Goal: Task Accomplishment & Management: Use online tool/utility

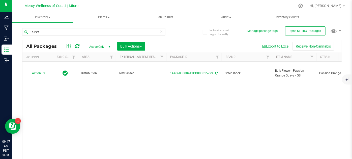
scroll to position [17, 0]
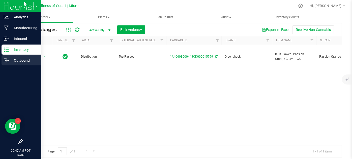
click at [10, 61] on p "Outbound" at bounding box center [24, 61] width 30 height 6
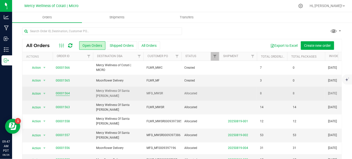
click at [66, 93] on link "00001564" at bounding box center [63, 93] width 14 height 5
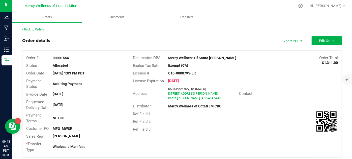
scroll to position [80, 0]
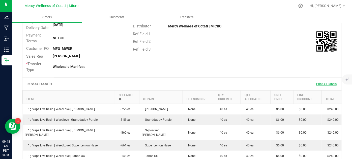
click at [325, 83] on span "Print All Labels" at bounding box center [326, 85] width 20 height 4
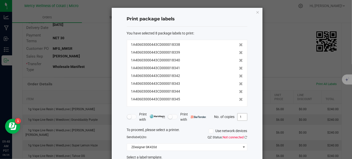
click at [244, 119] on input "1" at bounding box center [243, 117] width 10 height 7
type input "2"
click at [259, 124] on div "Print package labels You have selected 8 package labels to print : 1A4060300044…" at bounding box center [187, 99] width 151 height 182
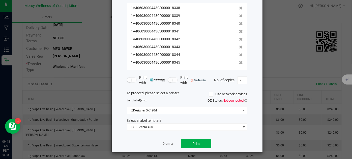
scroll to position [37, 0]
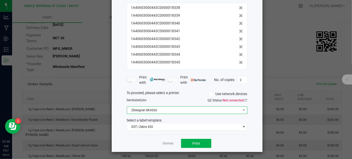
click at [165, 113] on span "ZDesigner GK420d" at bounding box center [184, 110] width 114 height 7
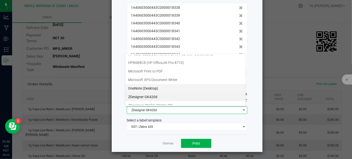
scroll to position [34, 0]
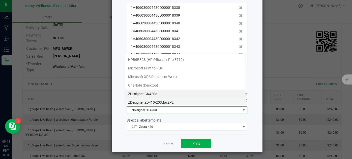
click at [152, 99] on ZPL "ZDesigner ZD410-203dpi ZPL" at bounding box center [185, 102] width 120 height 9
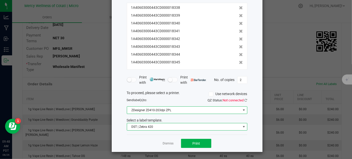
click at [161, 127] on span "DST | Zebra 420" at bounding box center [184, 127] width 114 height 7
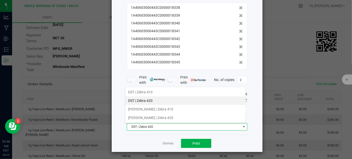
scroll to position [7, 121]
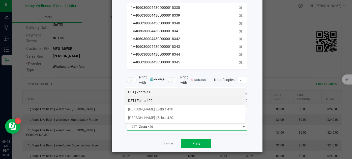
click at [147, 92] on li "DST | Zebra 410" at bounding box center [185, 92] width 120 height 9
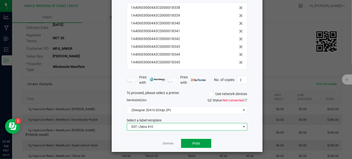
click at [204, 146] on button "Print" at bounding box center [196, 143] width 30 height 9
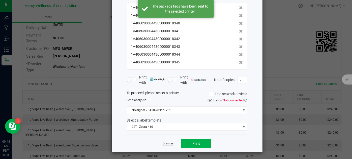
click at [168, 143] on link "Dismiss" at bounding box center [168, 144] width 11 height 4
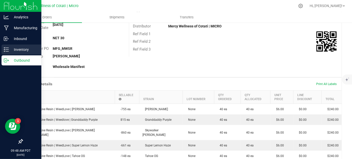
click at [16, 49] on p "Inventory" at bounding box center [24, 50] width 30 height 6
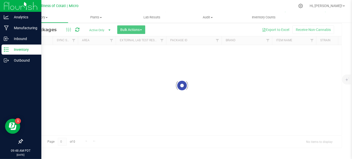
scroll to position [17, 0]
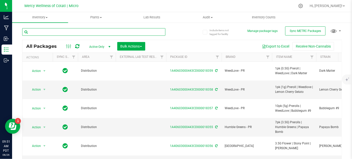
click at [50, 32] on input "text" at bounding box center [93, 32] width 143 height 8
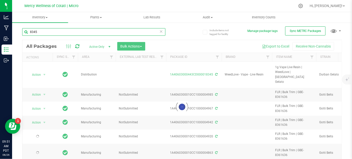
type input "8345"
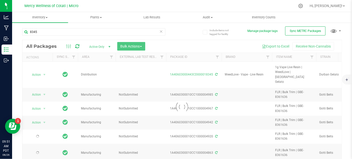
click at [38, 75] on div at bounding box center [181, 107] width 319 height 134
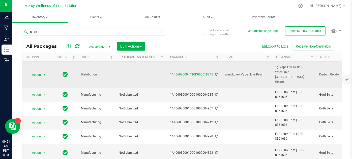
click at [39, 76] on span "Action" at bounding box center [35, 74] width 14 height 7
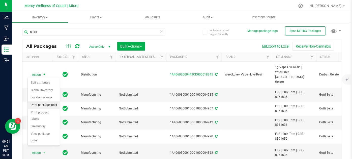
click at [52, 106] on li "Print package label" at bounding box center [44, 106] width 32 height 8
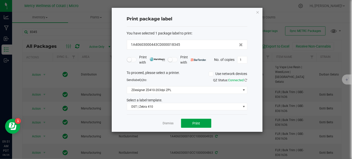
click at [198, 124] on span "Print" at bounding box center [197, 124] width 8 height 4
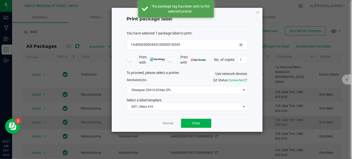
click at [170, 123] on link "Dismiss" at bounding box center [168, 124] width 11 height 4
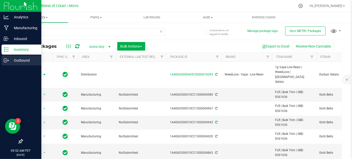
click at [21, 61] on p "Outbound" at bounding box center [24, 61] width 30 height 6
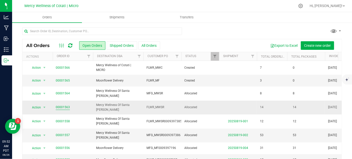
click at [62, 105] on link "00001563" at bounding box center [63, 107] width 14 height 5
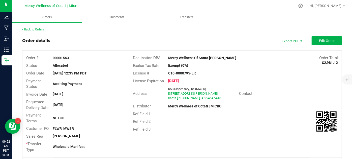
scroll to position [69, 0]
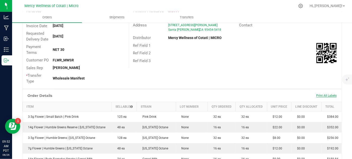
click at [327, 95] on span "Print All Labels" at bounding box center [326, 96] width 20 height 4
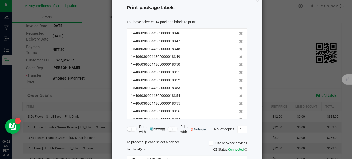
scroll to position [61, 0]
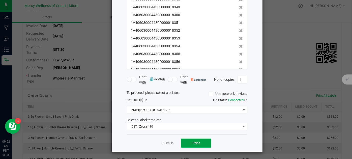
click at [202, 145] on button "Print" at bounding box center [196, 143] width 30 height 9
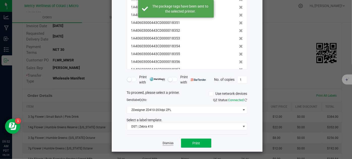
click at [168, 143] on link "Dismiss" at bounding box center [168, 144] width 11 height 4
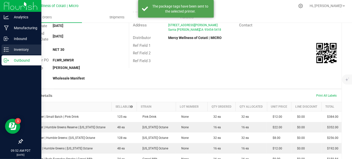
click at [6, 49] on icon at bounding box center [6, 49] width 5 height 5
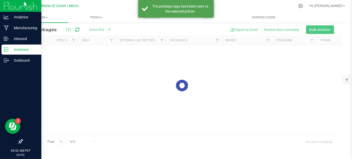
scroll to position [17, 0]
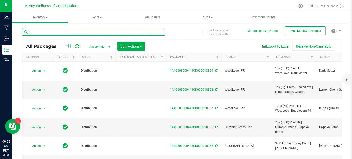
click at [57, 35] on input "text" at bounding box center [93, 32] width 143 height 8
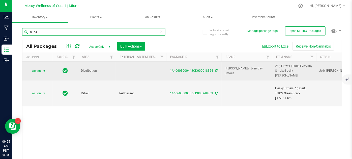
type input "8354"
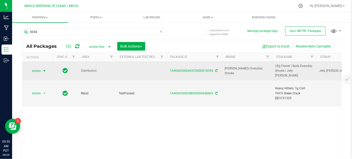
click at [38, 69] on span "Action" at bounding box center [35, 71] width 14 height 7
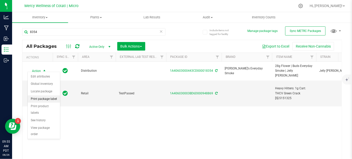
click at [41, 101] on li "Print package label" at bounding box center [44, 100] width 32 height 8
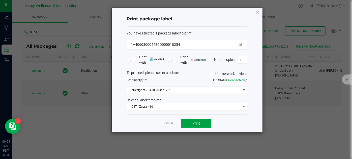
click at [190, 125] on button "Print" at bounding box center [196, 123] width 30 height 9
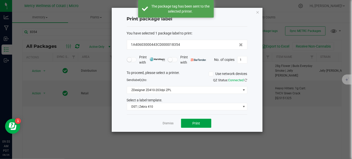
click at [190, 125] on button "Print" at bounding box center [196, 123] width 30 height 9
click at [166, 122] on link "Dismiss" at bounding box center [168, 124] width 11 height 4
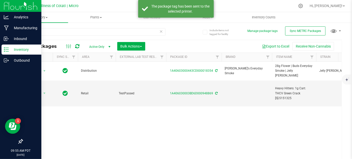
click at [7, 48] on icon at bounding box center [6, 49] width 5 height 5
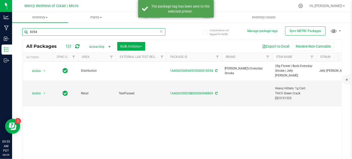
click at [88, 28] on input "8354" at bounding box center [93, 32] width 143 height 8
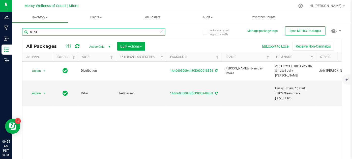
click at [88, 28] on input "8354" at bounding box center [93, 32] width 143 height 8
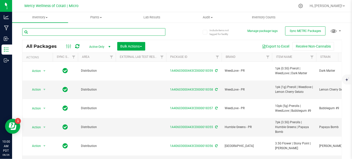
click at [36, 32] on input "text" at bounding box center [93, 32] width 143 height 8
type input "[PERSON_NAME]'s creek silver"
